Goal: Transaction & Acquisition: Book appointment/travel/reservation

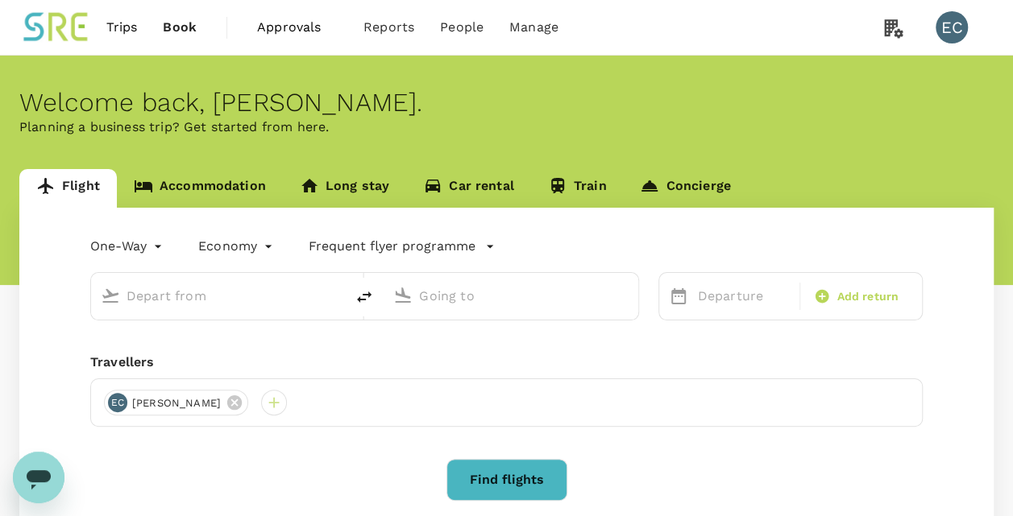
type input "roundtrip"
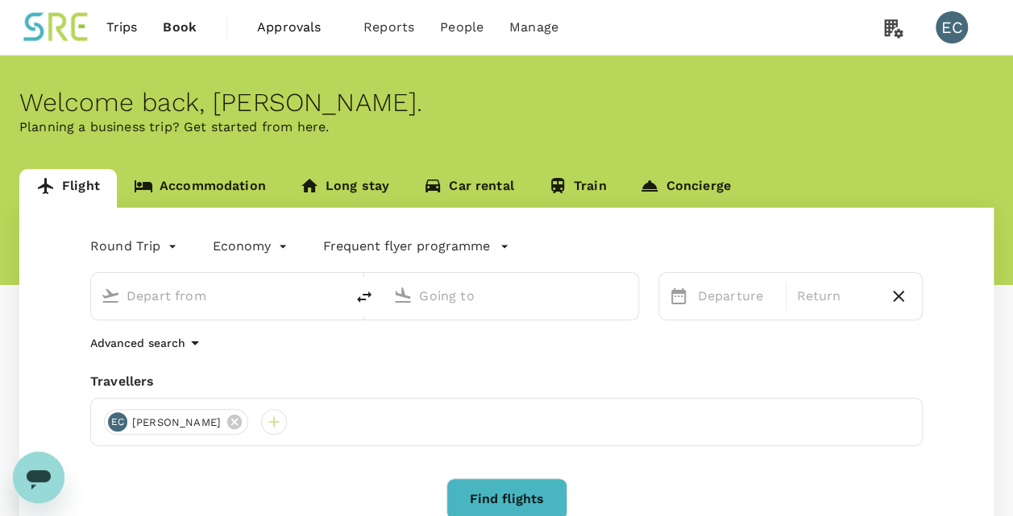
type input "Taiwan Taoyuan Intl (TPE)"
type input "Singapore Changi (SIN)"
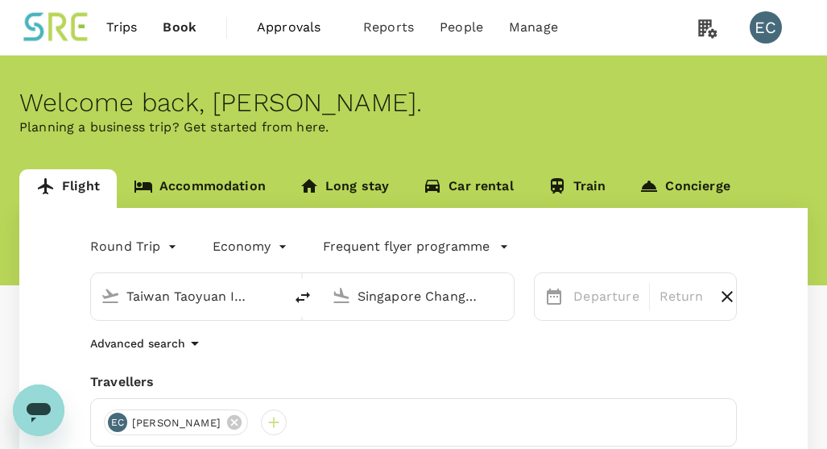
click at [387, 298] on input "Singapore Changi (SIN)" at bounding box center [419, 296] width 123 height 25
click at [358, 354] on div "Round Trip roundtrip Economy economy Frequent flyer programme Taiwan Taoyuan In…" at bounding box center [413, 436] width 789 height 457
click at [604, 297] on p "Departure" at bounding box center [606, 296] width 65 height 19
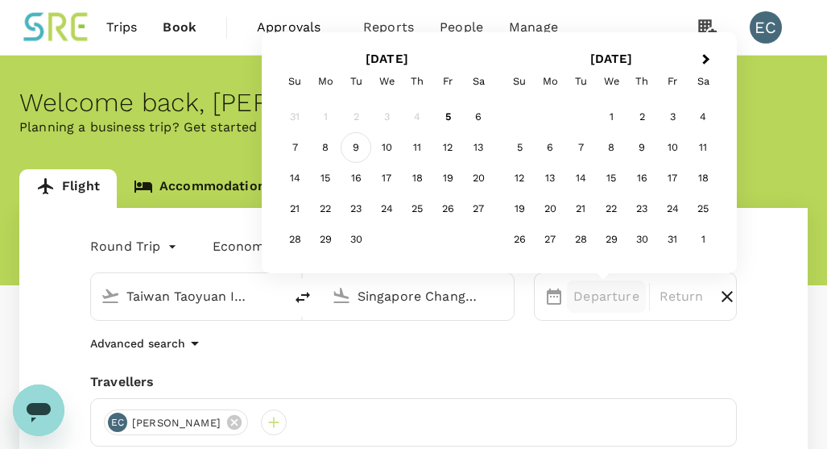
click at [361, 151] on div "9" at bounding box center [356, 147] width 31 height 31
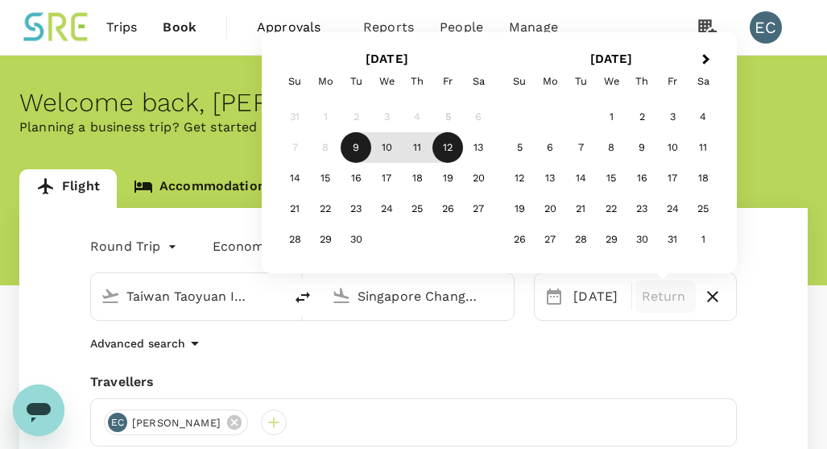
click at [449, 149] on div "12" at bounding box center [448, 147] width 31 height 31
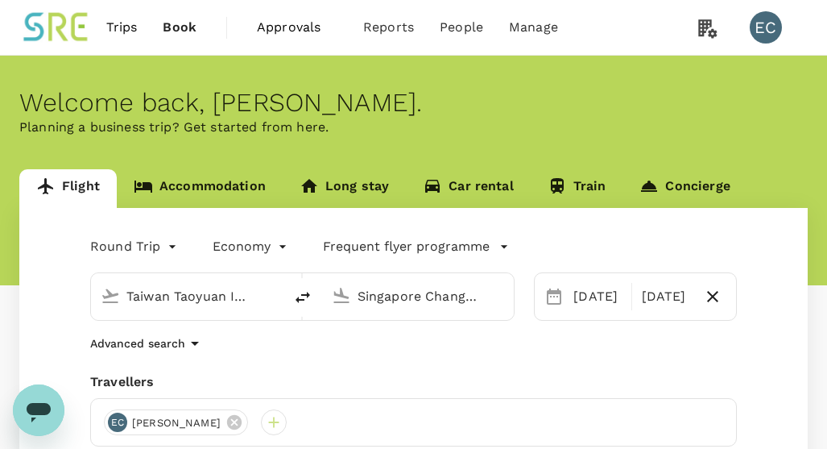
click at [456, 345] on div "Advanced search" at bounding box center [413, 343] width 647 height 19
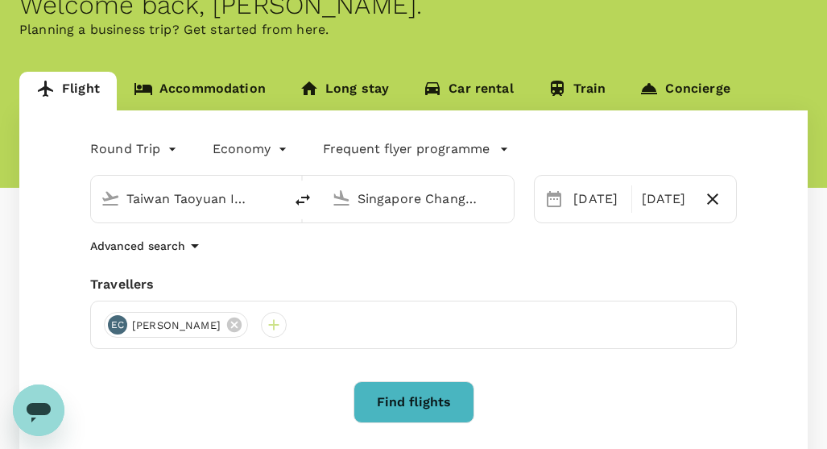
scroll to position [101, 0]
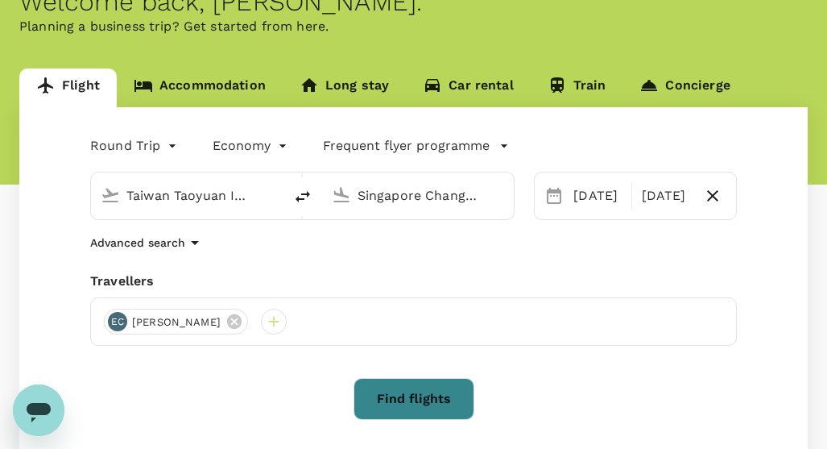
click at [388, 398] on button "Find flights" at bounding box center [414, 399] width 121 height 42
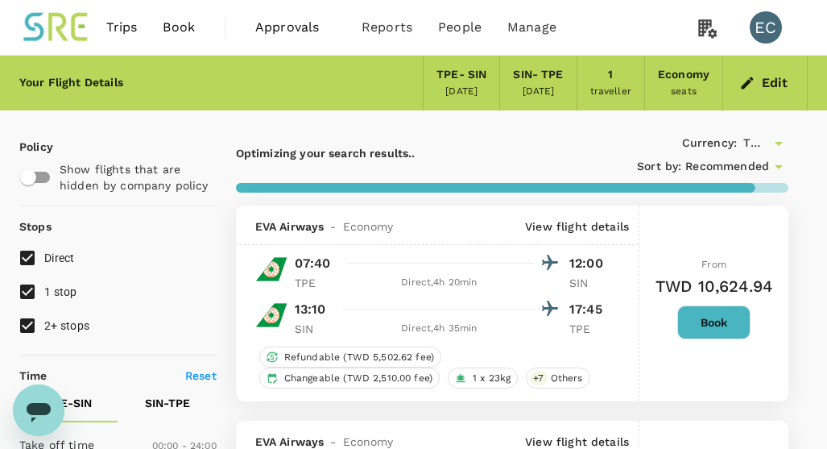
type input "1395"
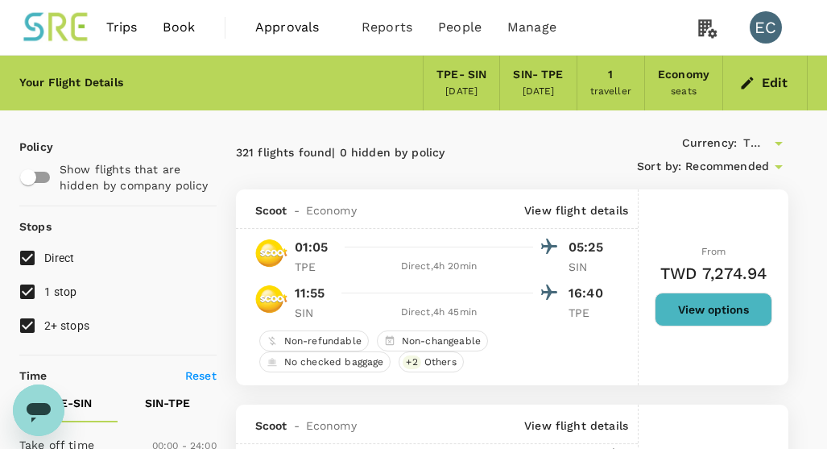
click at [167, 23] on span "Book" at bounding box center [179, 27] width 32 height 19
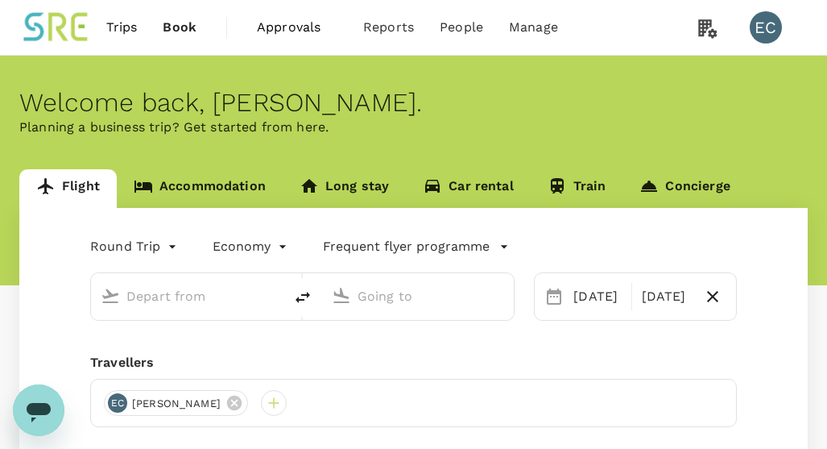
click at [203, 188] on link "Accommodation" at bounding box center [200, 188] width 166 height 39
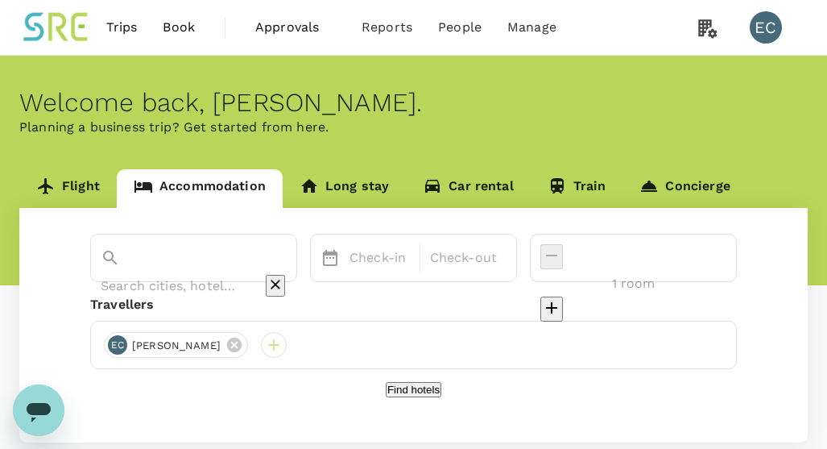
click at [273, 273] on div at bounding box center [194, 286] width 186 height 26
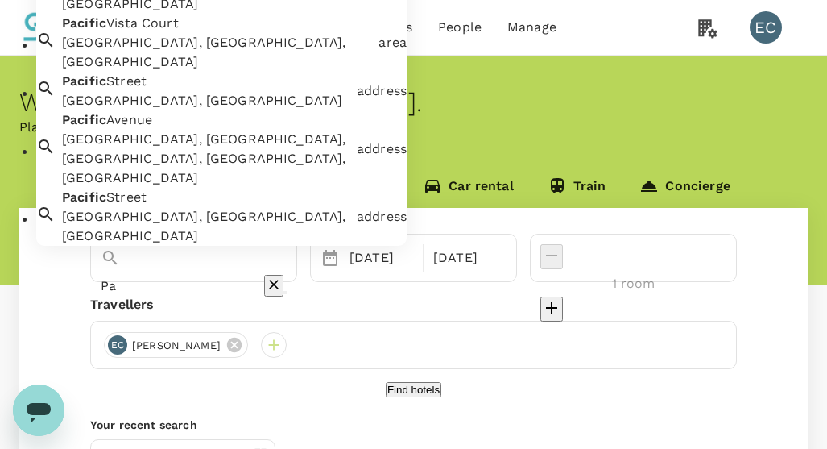
type input "P"
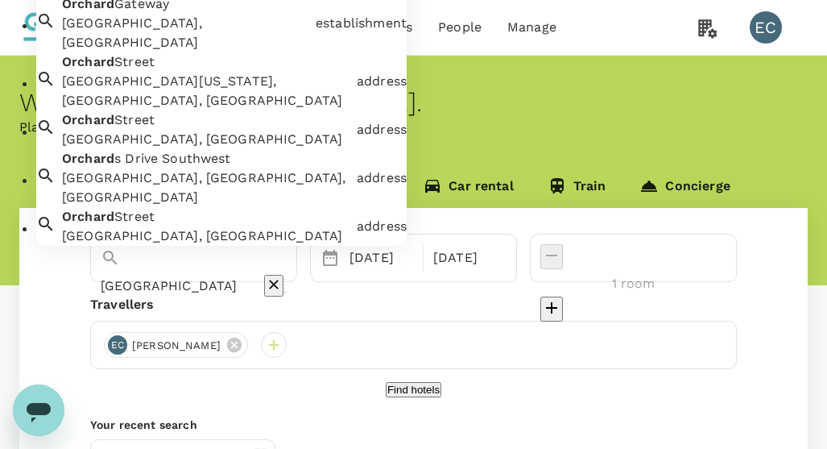
scroll to position [0, 23]
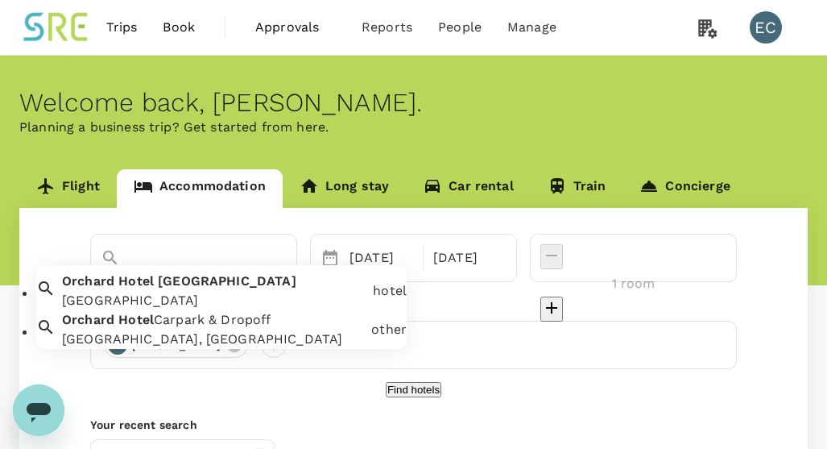
click at [276, 296] on div "Orchard Hotel Singapore Orchard Hotel Singapore" at bounding box center [211, 287] width 311 height 45
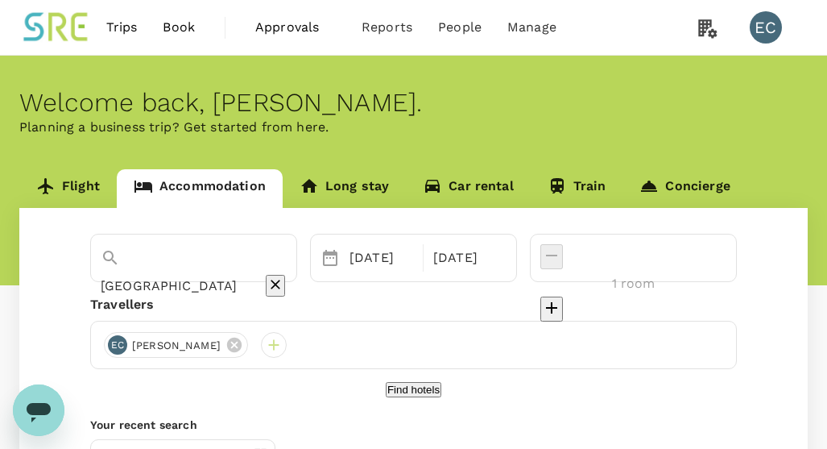
type input "Orchard Hotel Singapore"
click at [415, 397] on button "Find hotels" at bounding box center [414, 389] width 56 height 15
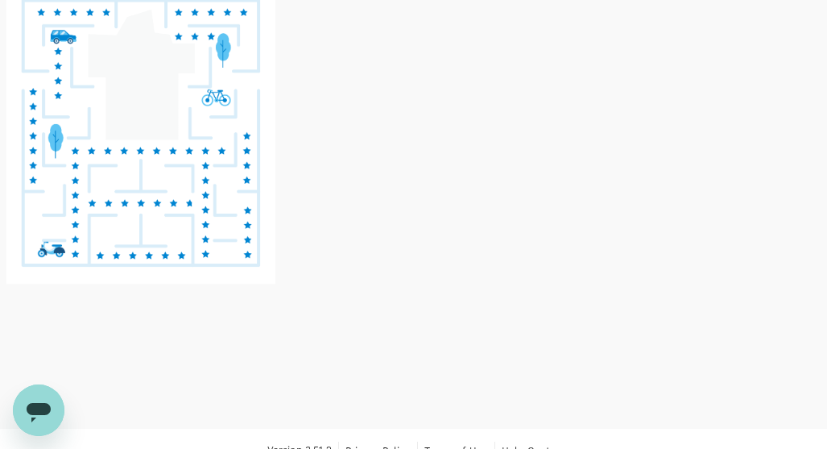
scroll to position [83, 0]
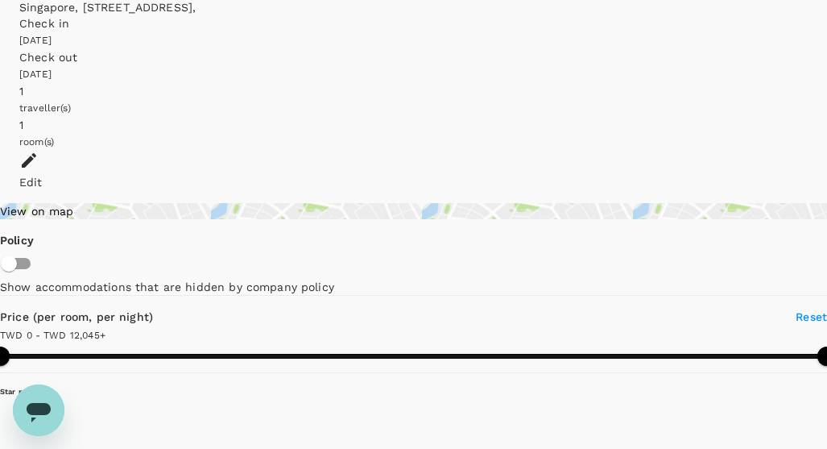
type input "12045"
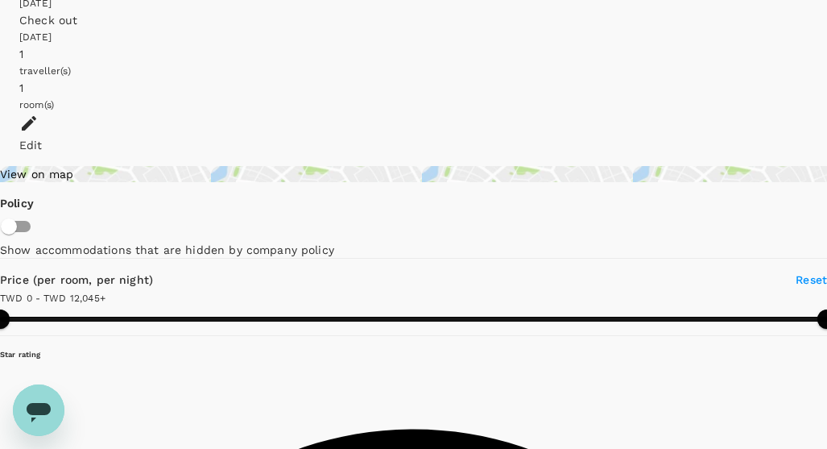
scroll to position [126, 0]
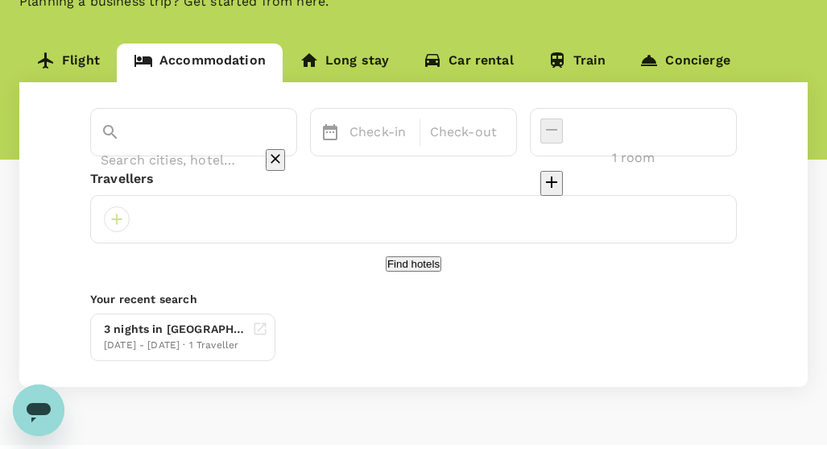
type input "Orchard Hotel Singapore"
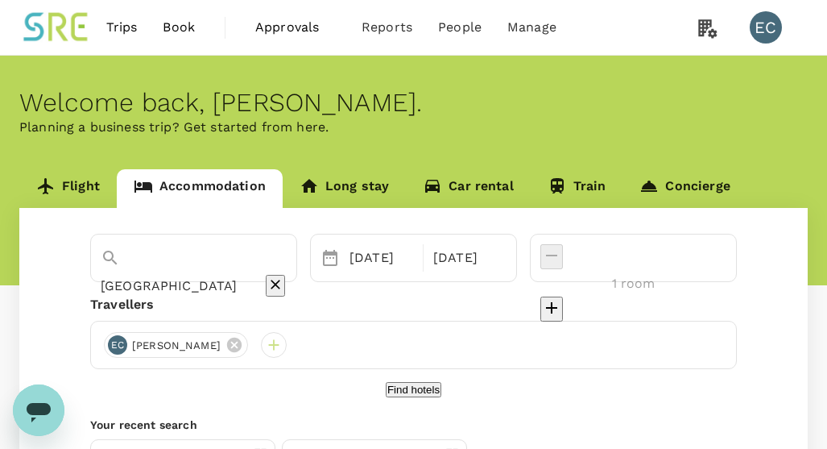
click at [251, 273] on div "Orchard Hotel Singapore" at bounding box center [194, 286] width 186 height 26
click at [284, 276] on icon "Clear" at bounding box center [275, 284] width 16 height 16
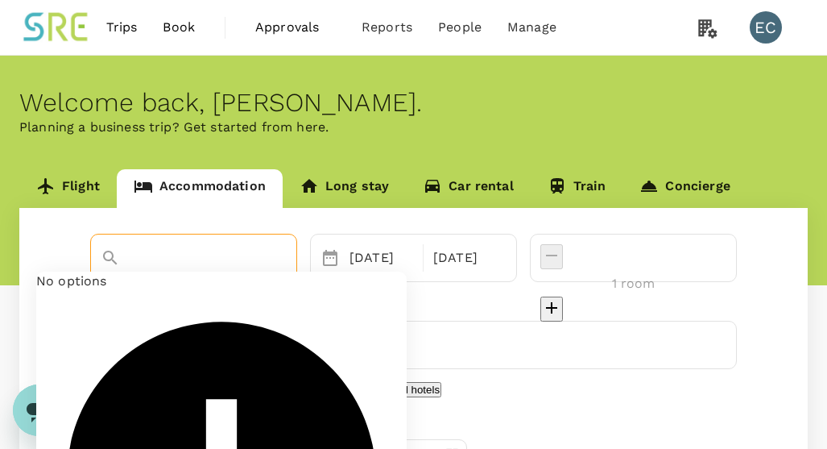
type input "ㄐㄧㄟ"
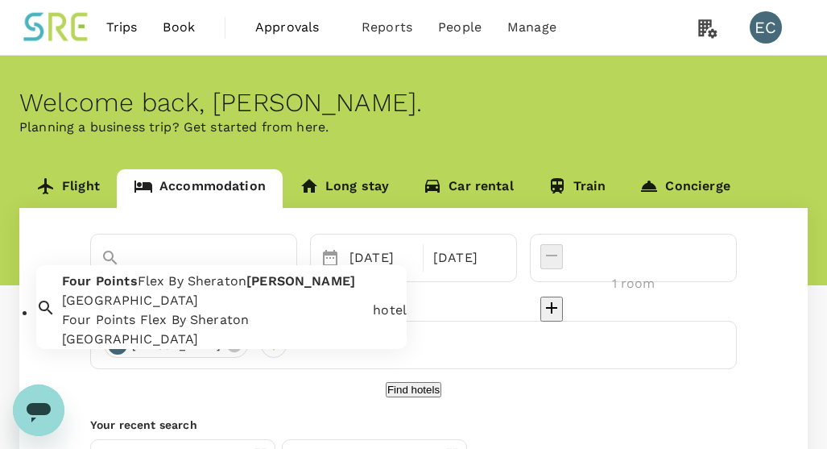
click at [279, 288] on span "Copen" at bounding box center [301, 280] width 109 height 15
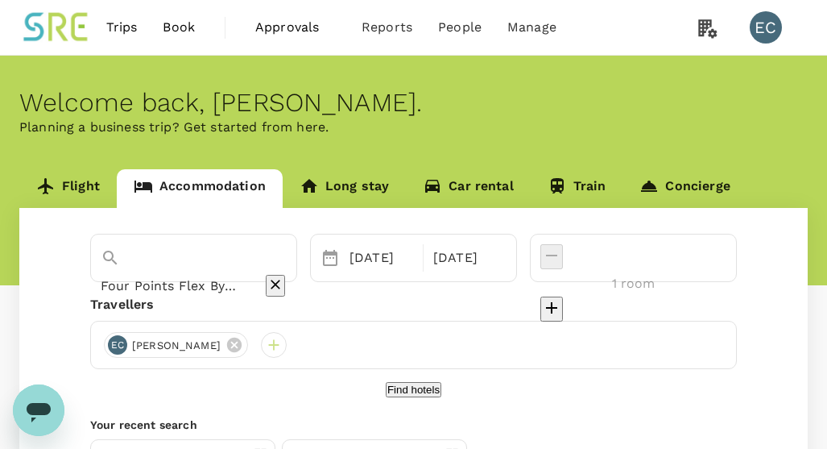
type input "Four Points Flex By Sheraton [GEOGRAPHIC_DATA]"
click at [437, 397] on button "Find hotels" at bounding box center [414, 389] width 56 height 15
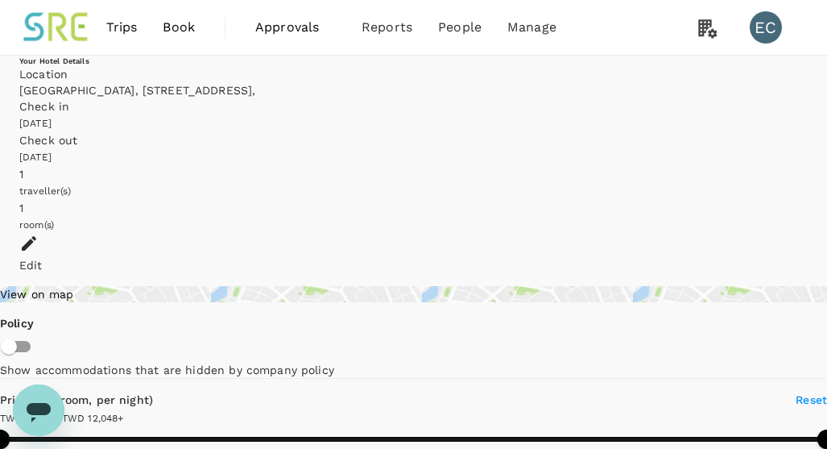
type input "12047.07"
type input "2818"
type input "12046"
type input "0"
type input "12046.07"
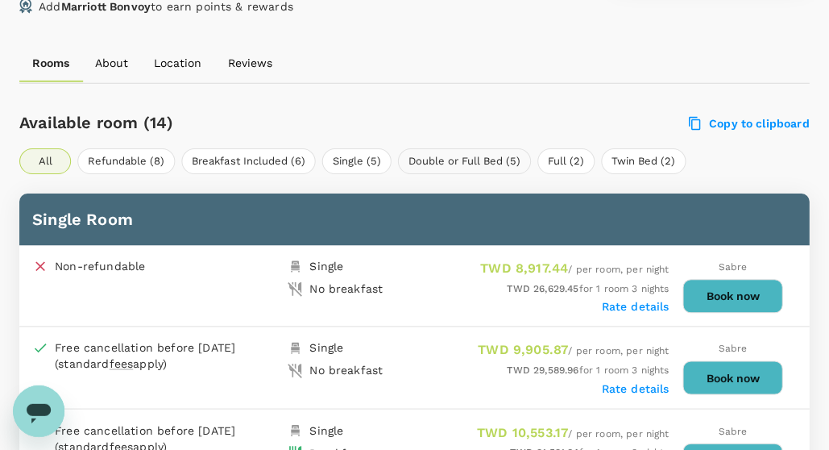
scroll to position [777, 0]
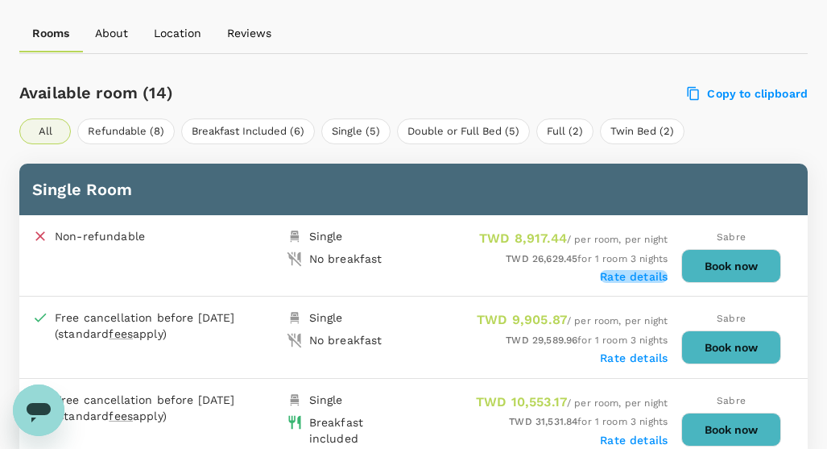
click at [620, 277] on label "Rate details" at bounding box center [634, 276] width 68 height 13
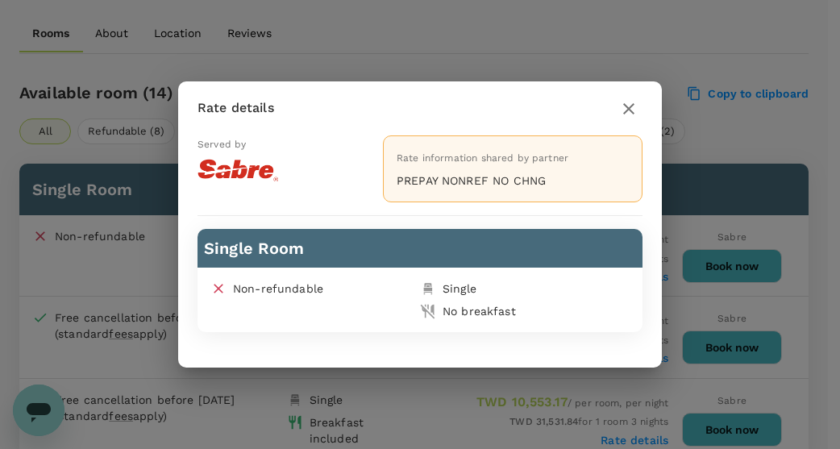
click at [629, 112] on icon "button" at bounding box center [628, 108] width 19 height 19
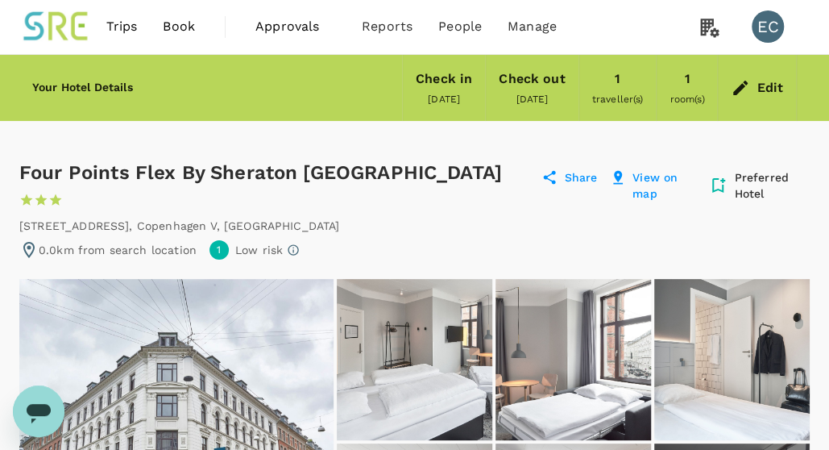
scroll to position [0, 0]
